Goal: Transaction & Acquisition: Purchase product/service

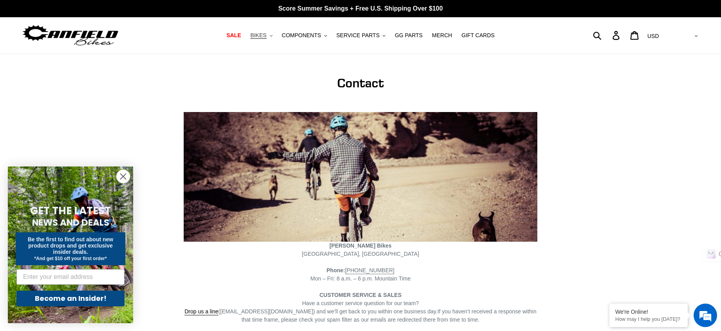
click at [266, 36] on span "BIKES" at bounding box center [258, 35] width 16 height 7
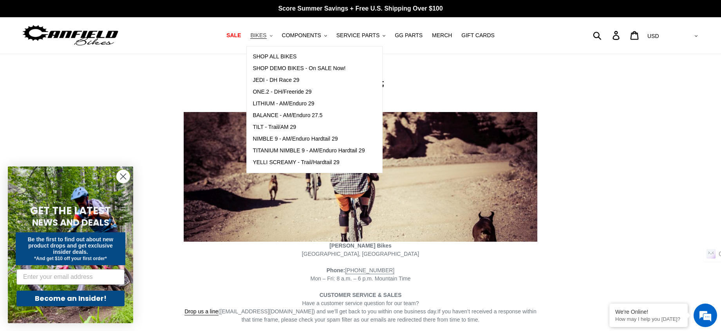
click at [266, 36] on span "BIKES" at bounding box center [258, 35] width 16 height 7
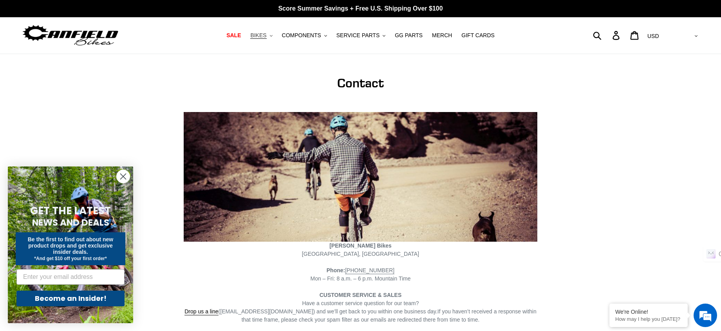
click at [266, 36] on span "BIKES" at bounding box center [258, 35] width 16 height 7
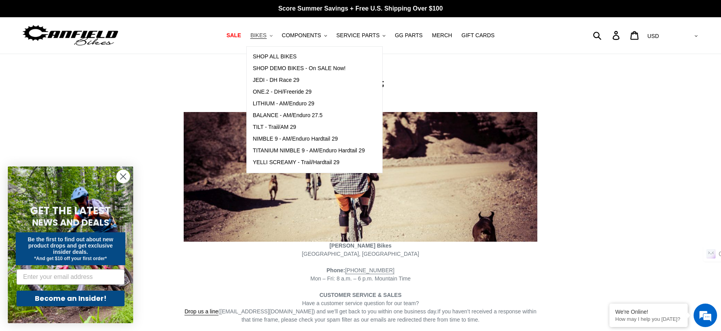
click at [266, 36] on span "BIKES" at bounding box center [258, 35] width 16 height 7
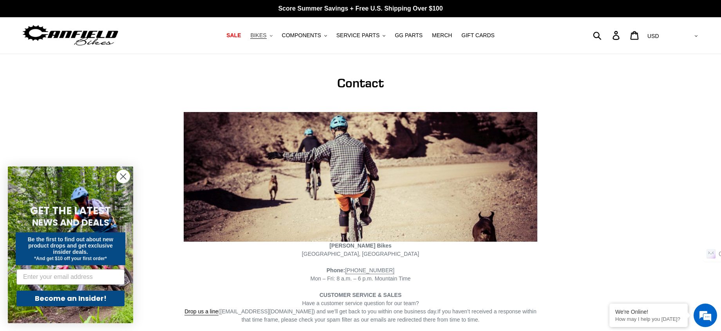
click at [266, 37] on span "BIKES" at bounding box center [258, 35] width 16 height 7
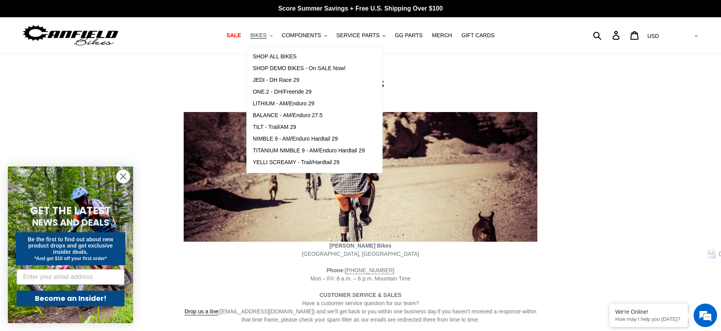
click at [266, 37] on span "BIKES" at bounding box center [258, 35] width 16 height 7
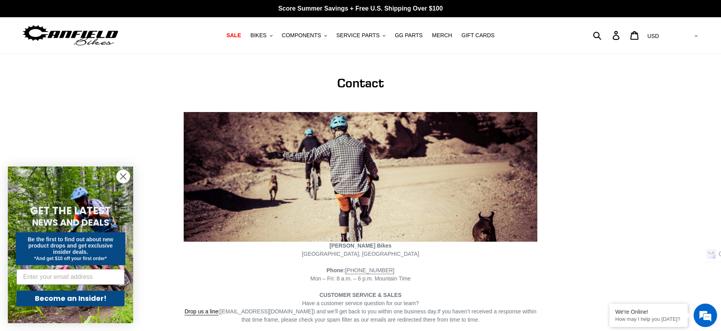
click at [106, 38] on img at bounding box center [71, 35] width 98 height 25
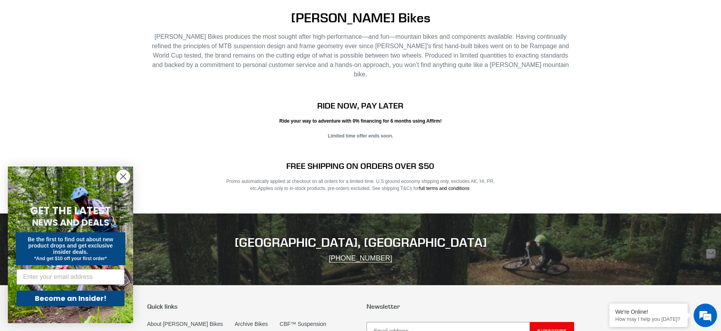
scroll to position [1589, 0]
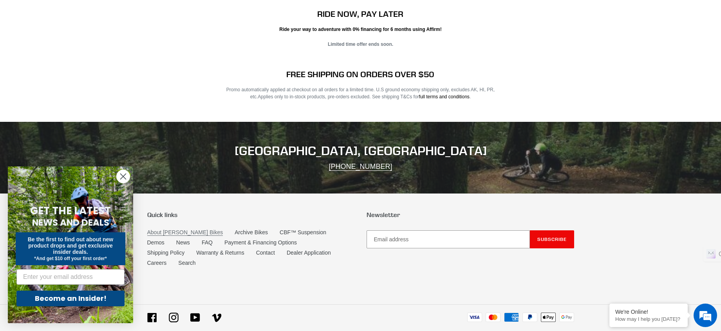
click at [177, 229] on link "About [PERSON_NAME] Bikes" at bounding box center [185, 232] width 76 height 7
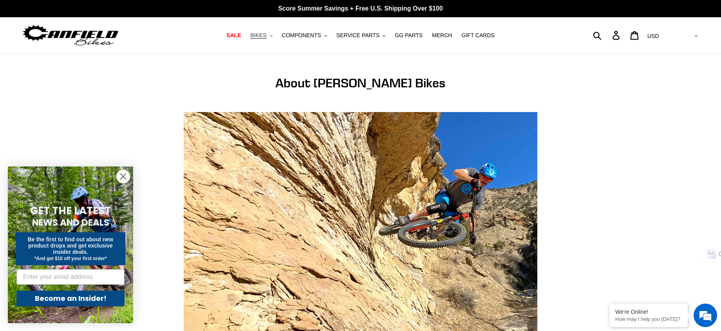
click at [266, 35] on span "BIKES" at bounding box center [258, 35] width 16 height 7
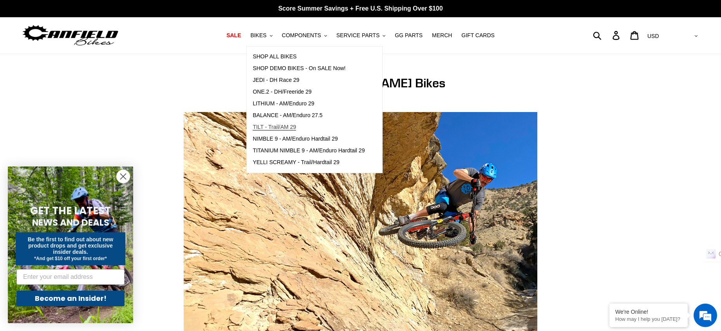
click at [292, 128] on span "TILT - Trail/AM 29" at bounding box center [274, 127] width 43 height 7
